Goal: Information Seeking & Learning: Find specific fact

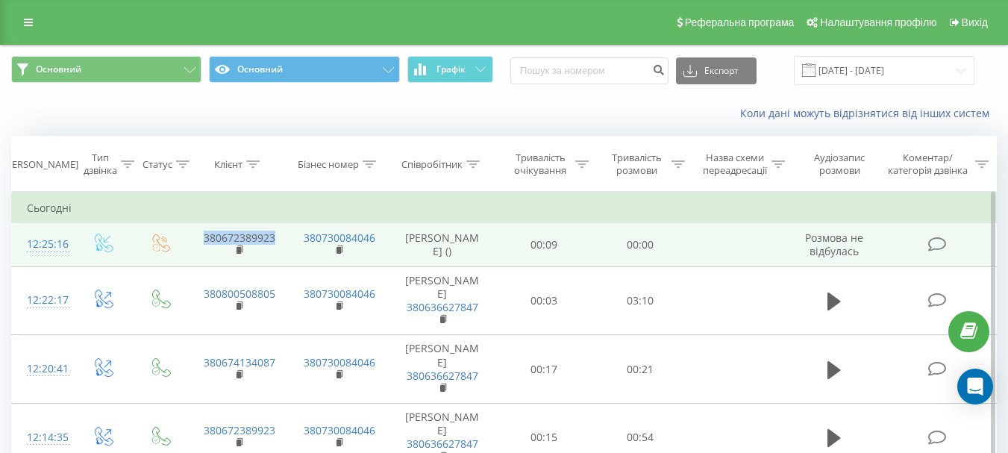
drag, startPoint x: 280, startPoint y: 233, endPoint x: 215, endPoint y: 236, distance: 65.7
click at [206, 239] on td "380672389923" at bounding box center [239, 244] width 100 height 43
copy link "380672389923"
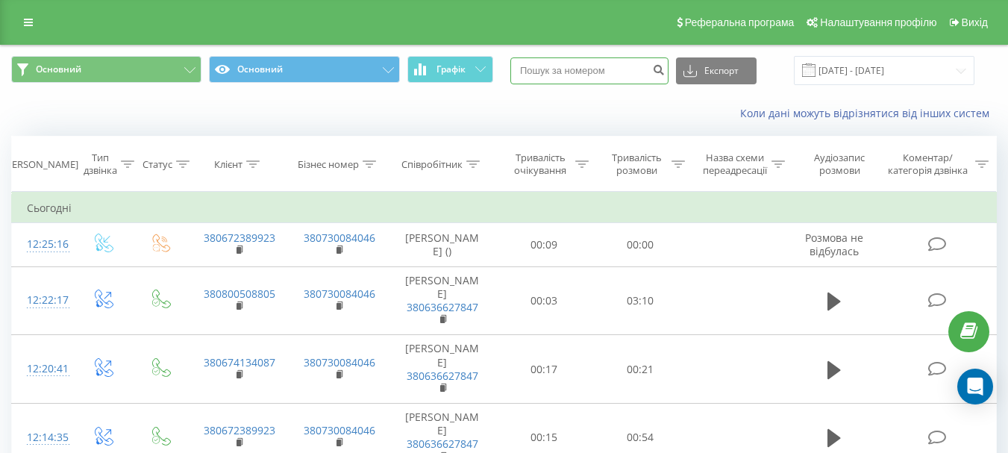
click at [627, 74] on input at bounding box center [589, 70] width 158 height 27
paste input "380672389923"
type input "380672389923"
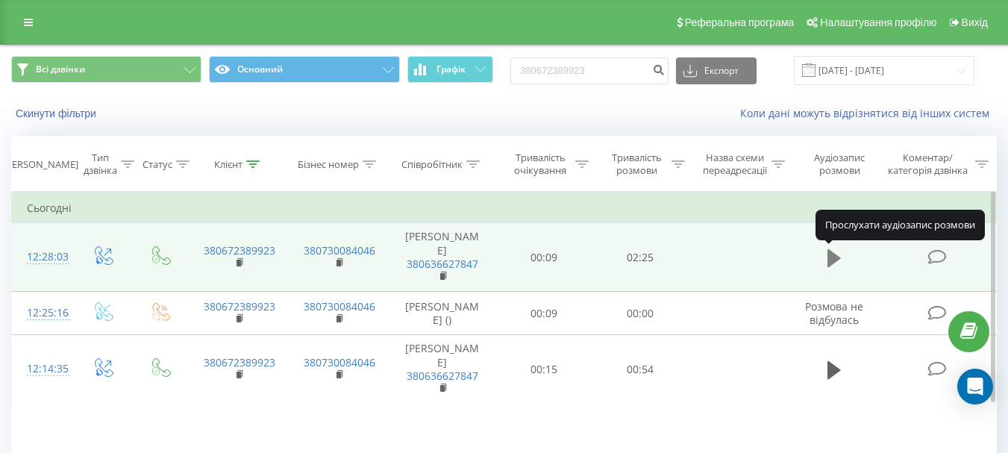
click at [835, 254] on icon at bounding box center [833, 258] width 13 height 18
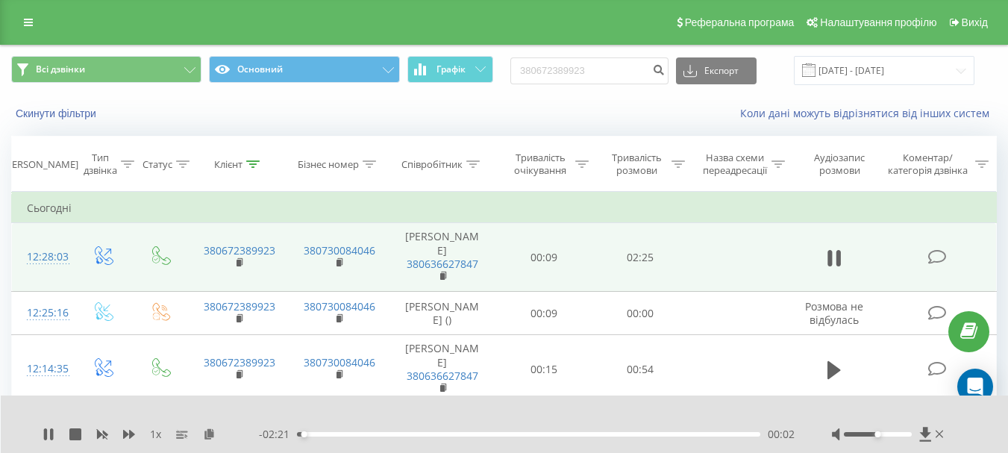
click at [392, 431] on div "- 02:21 00:02 00:02" at bounding box center [527, 434] width 536 height 15
click at [392, 436] on div "- 02:20 00:03 00:03" at bounding box center [527, 434] width 536 height 15
click at [384, 432] on div "00:27" at bounding box center [528, 434] width 463 height 4
click at [431, 436] on div "00:41" at bounding box center [528, 434] width 463 height 4
click at [473, 433] on div "00:54" at bounding box center [528, 434] width 463 height 4
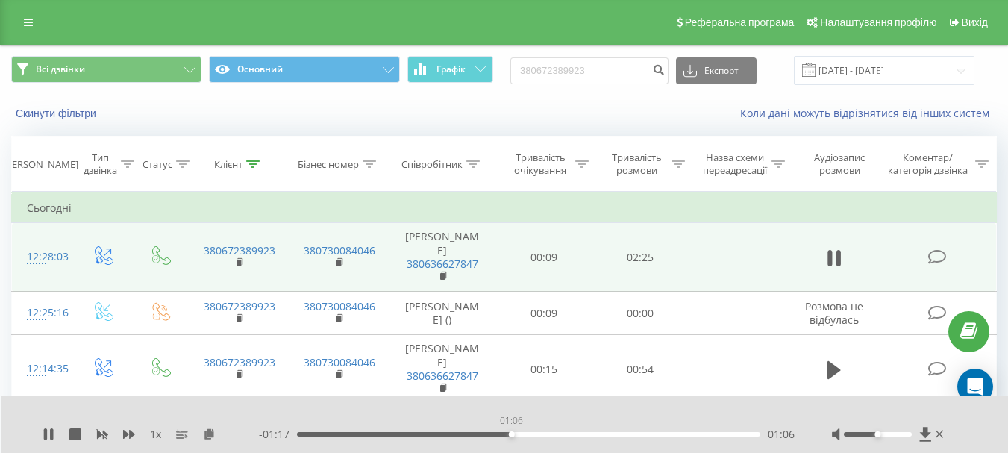
click at [511, 435] on div "01:06" at bounding box center [528, 434] width 463 height 4
click at [40, 433] on div "1 x - 01:12 01:11 01:11" at bounding box center [505, 423] width 1008 height 57
click at [389, 435] on div "01:42" at bounding box center [528, 434] width 463 height 4
click at [342, 430] on div "- 01:52 00:31 00:31" at bounding box center [527, 434] width 536 height 15
click at [336, 435] on div "00:12" at bounding box center [528, 434] width 463 height 4
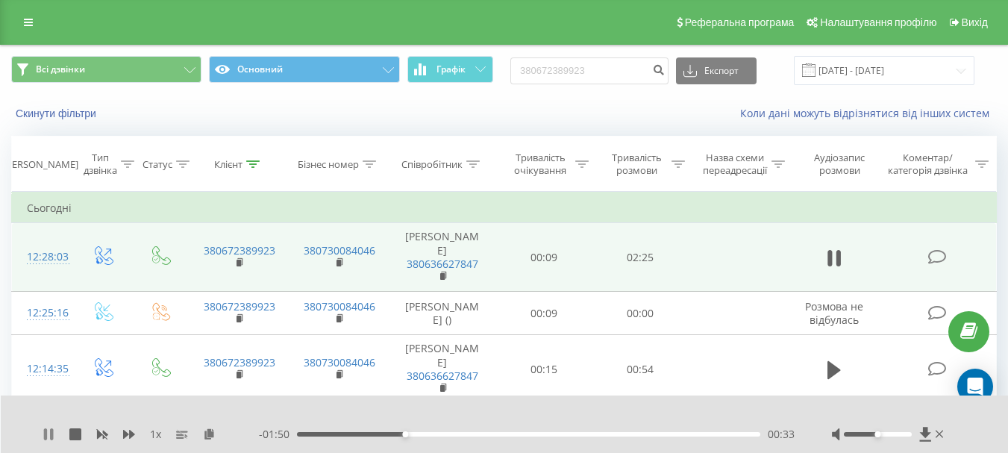
click at [53, 436] on icon at bounding box center [51, 434] width 3 height 12
click at [56, 431] on div "1 x" at bounding box center [151, 434] width 216 height 15
click at [50, 431] on icon at bounding box center [49, 434] width 12 height 12
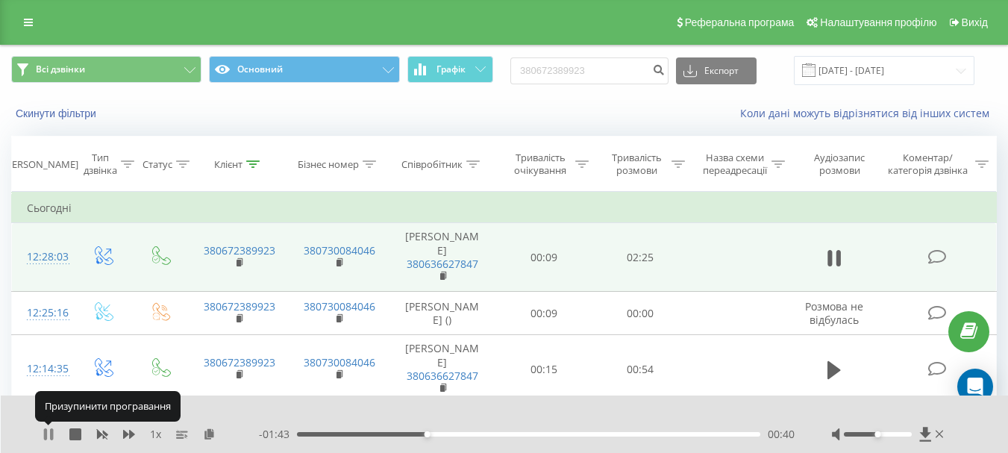
click at [49, 433] on icon at bounding box center [49, 434] width 12 height 12
click at [49, 433] on icon at bounding box center [48, 434] width 9 height 12
drag, startPoint x: 49, startPoint y: 433, endPoint x: 57, endPoint y: 434, distance: 8.2
click at [49, 434] on icon at bounding box center [49, 434] width 12 height 12
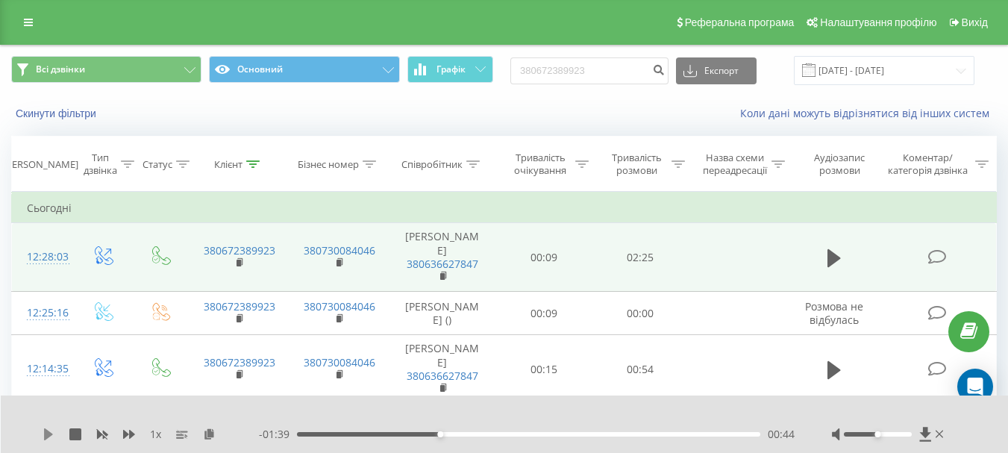
click at [50, 437] on icon at bounding box center [49, 434] width 12 height 12
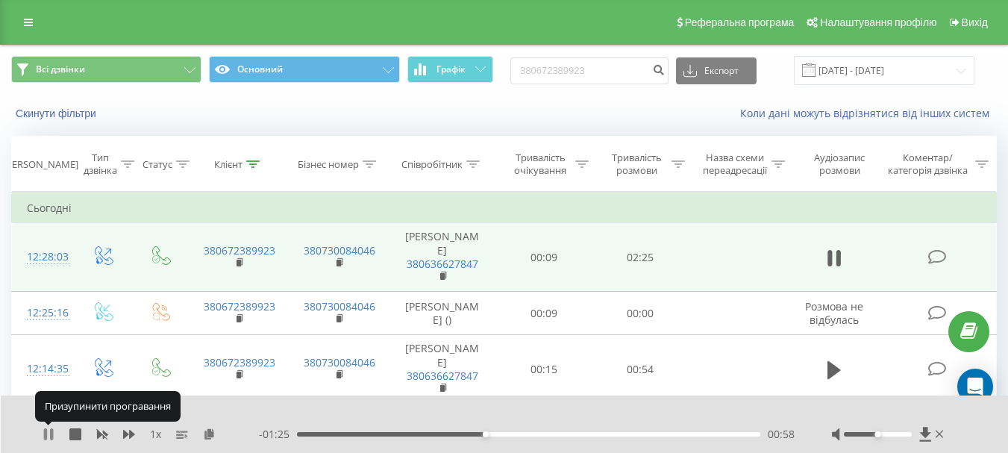
click at [48, 438] on icon at bounding box center [49, 434] width 12 height 12
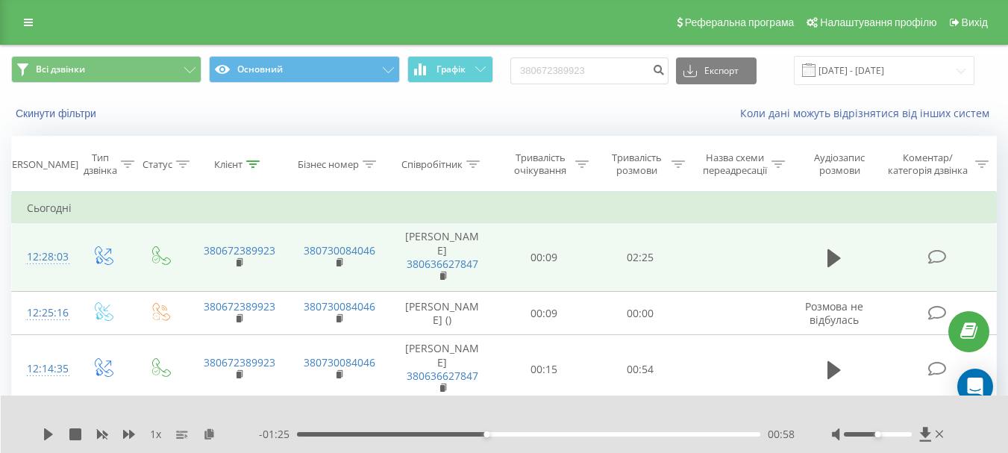
click at [53, 436] on icon at bounding box center [49, 434] width 12 height 12
click at [420, 434] on div "00:59" at bounding box center [528, 434] width 463 height 4
click at [352, 430] on div "- 01:44 00:39 00:39" at bounding box center [527, 434] width 536 height 15
click at [344, 433] on div "00:40" at bounding box center [528, 434] width 463 height 4
click at [53, 433] on icon at bounding box center [51, 434] width 3 height 12
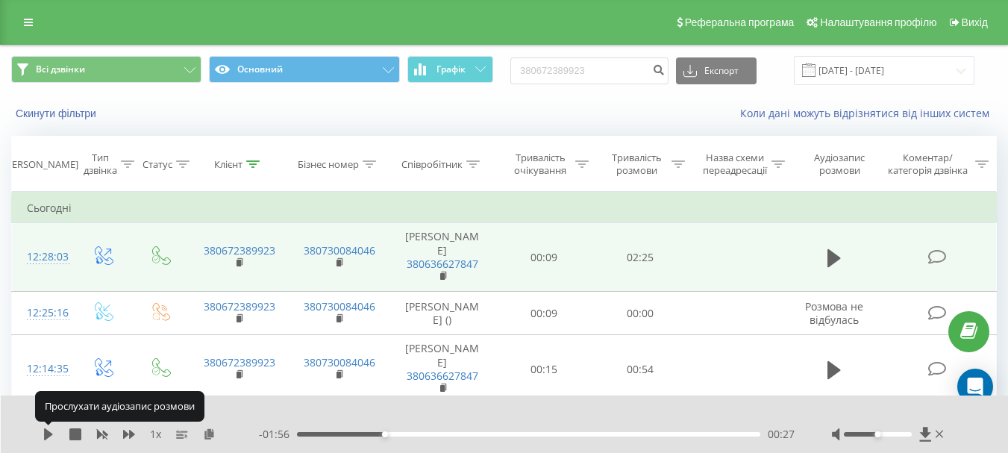
click at [53, 433] on icon at bounding box center [49, 434] width 12 height 12
click at [47, 433] on icon at bounding box center [45, 434] width 3 height 12
